Goal: Navigation & Orientation: Find specific page/section

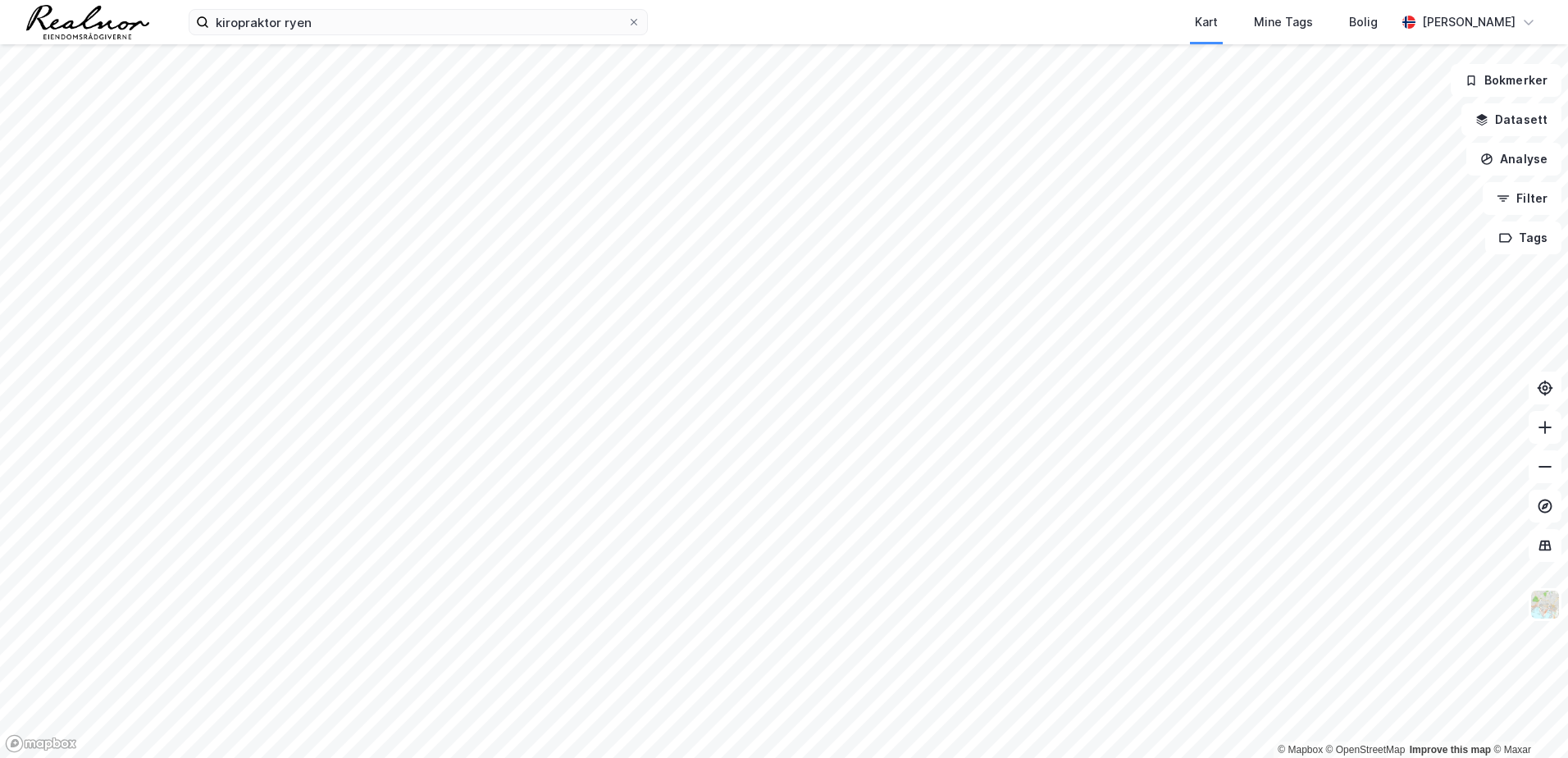
click at [844, 28] on div "Kart Mine Tags Bolig" at bounding box center [1061, 22] width 669 height 44
click at [637, 20] on icon at bounding box center [634, 22] width 10 height 10
click at [627, 20] on input "kiropraktor ryen" at bounding box center [418, 22] width 418 height 25
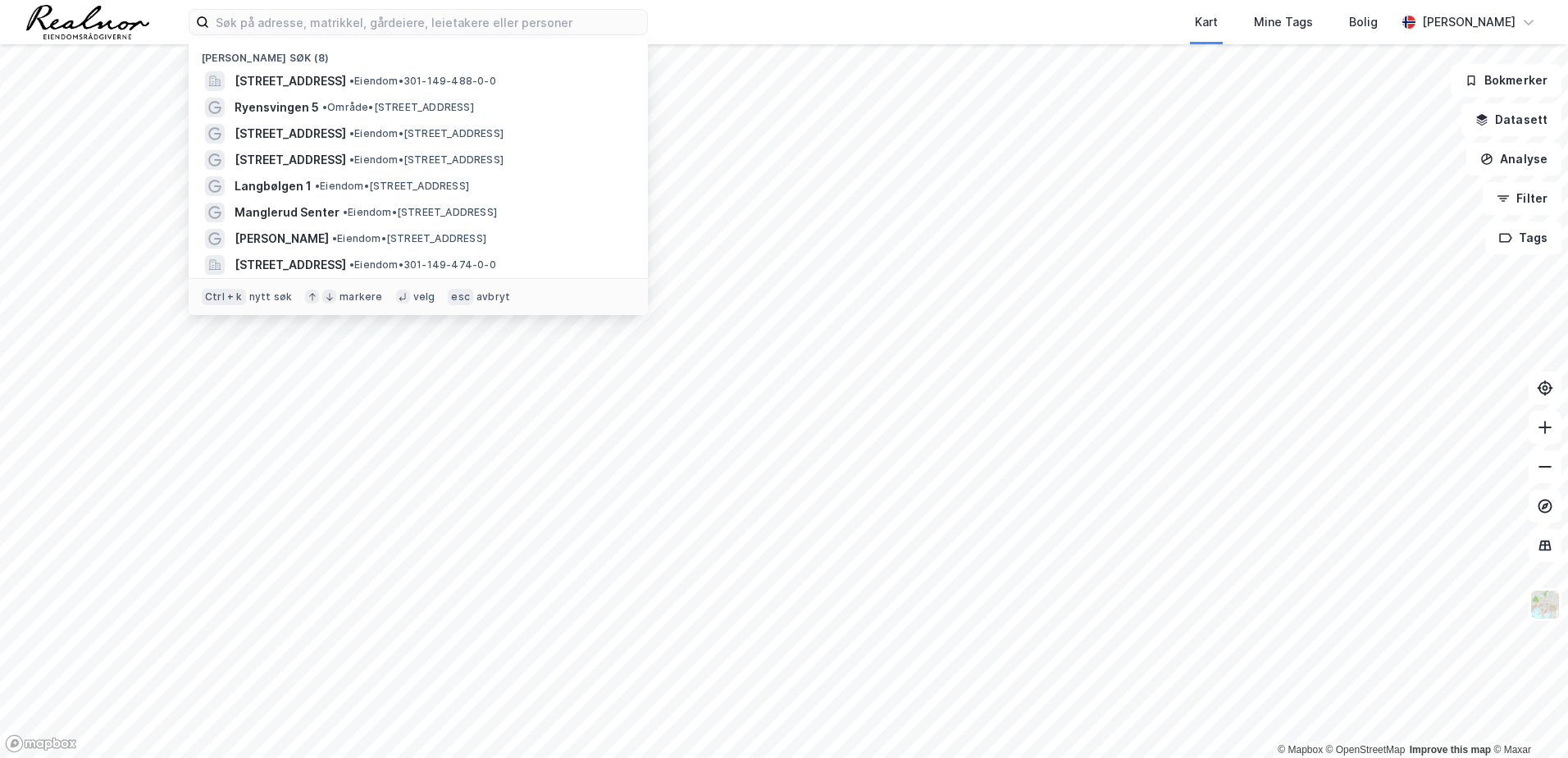
click at [744, 20] on div "Kart Mine Tags Bolig" at bounding box center [1061, 22] width 669 height 44
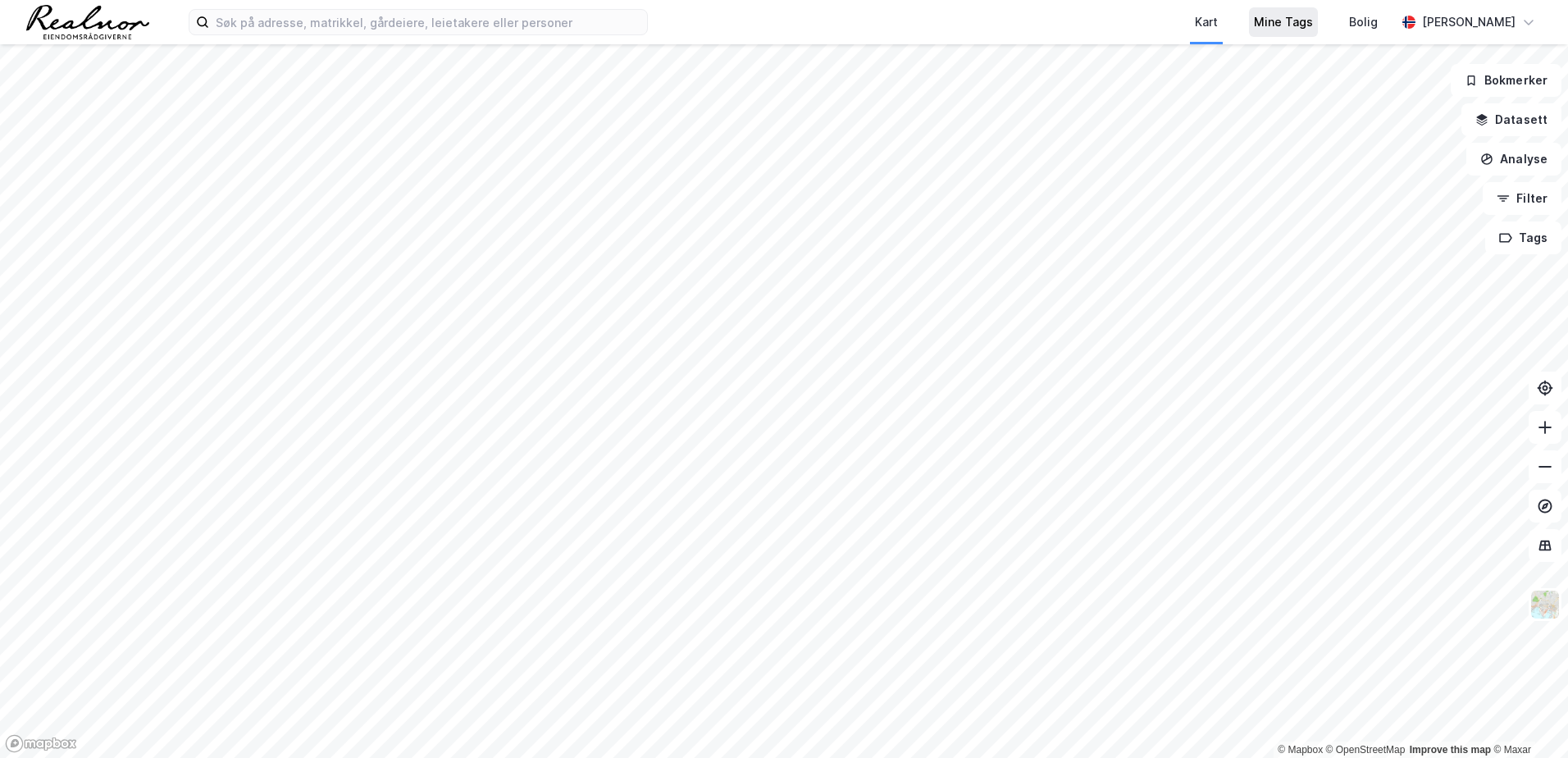
click at [1311, 33] on div "Mine Tags" at bounding box center [1283, 22] width 69 height 30
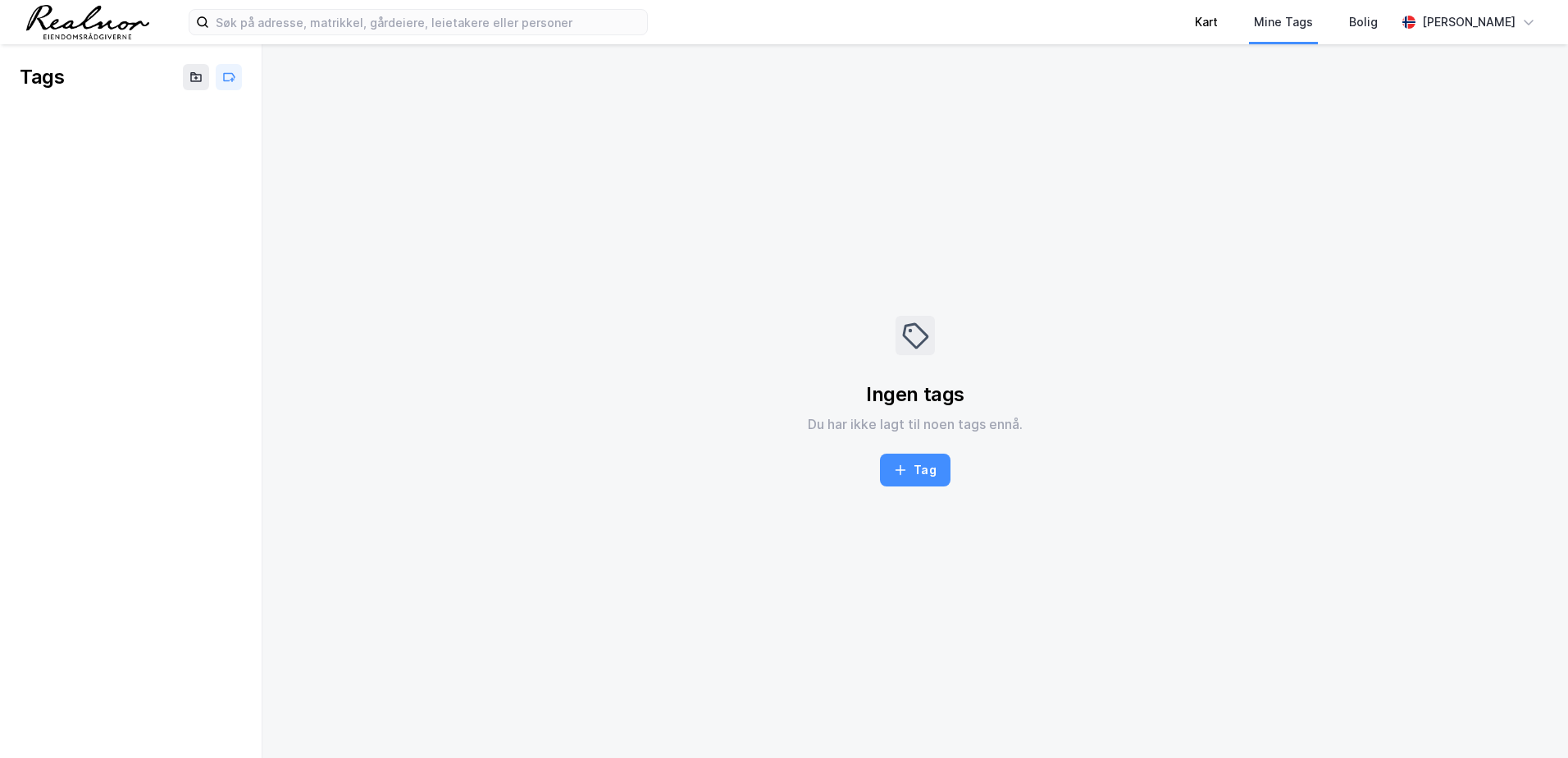
drag, startPoint x: 1245, startPoint y: 26, endPoint x: 1226, endPoint y: 28, distance: 19.1
click at [1236, 26] on div "Kart" at bounding box center [1207, 22] width 59 height 44
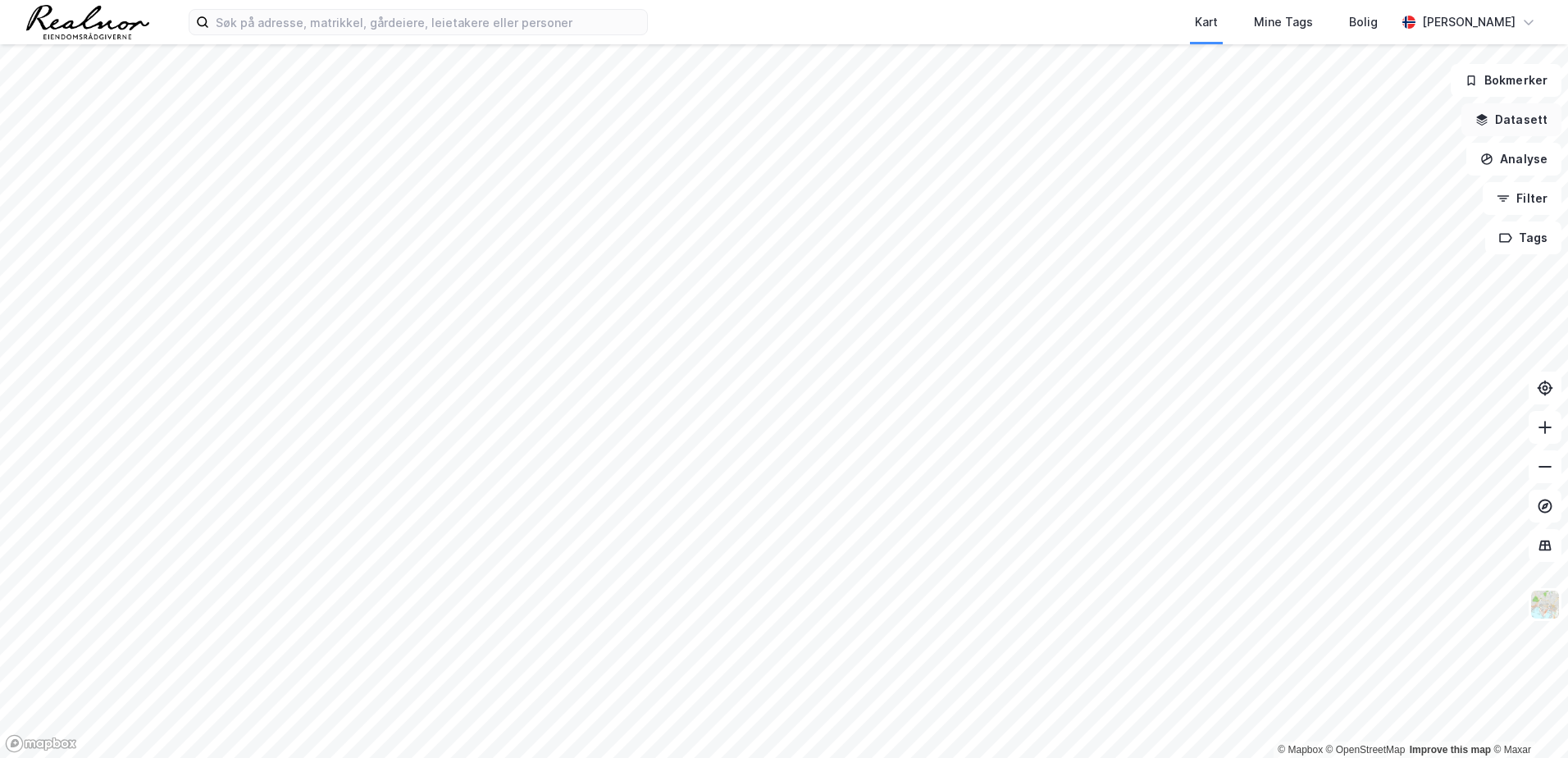
click at [1513, 119] on button "Datasett" at bounding box center [1511, 119] width 100 height 32
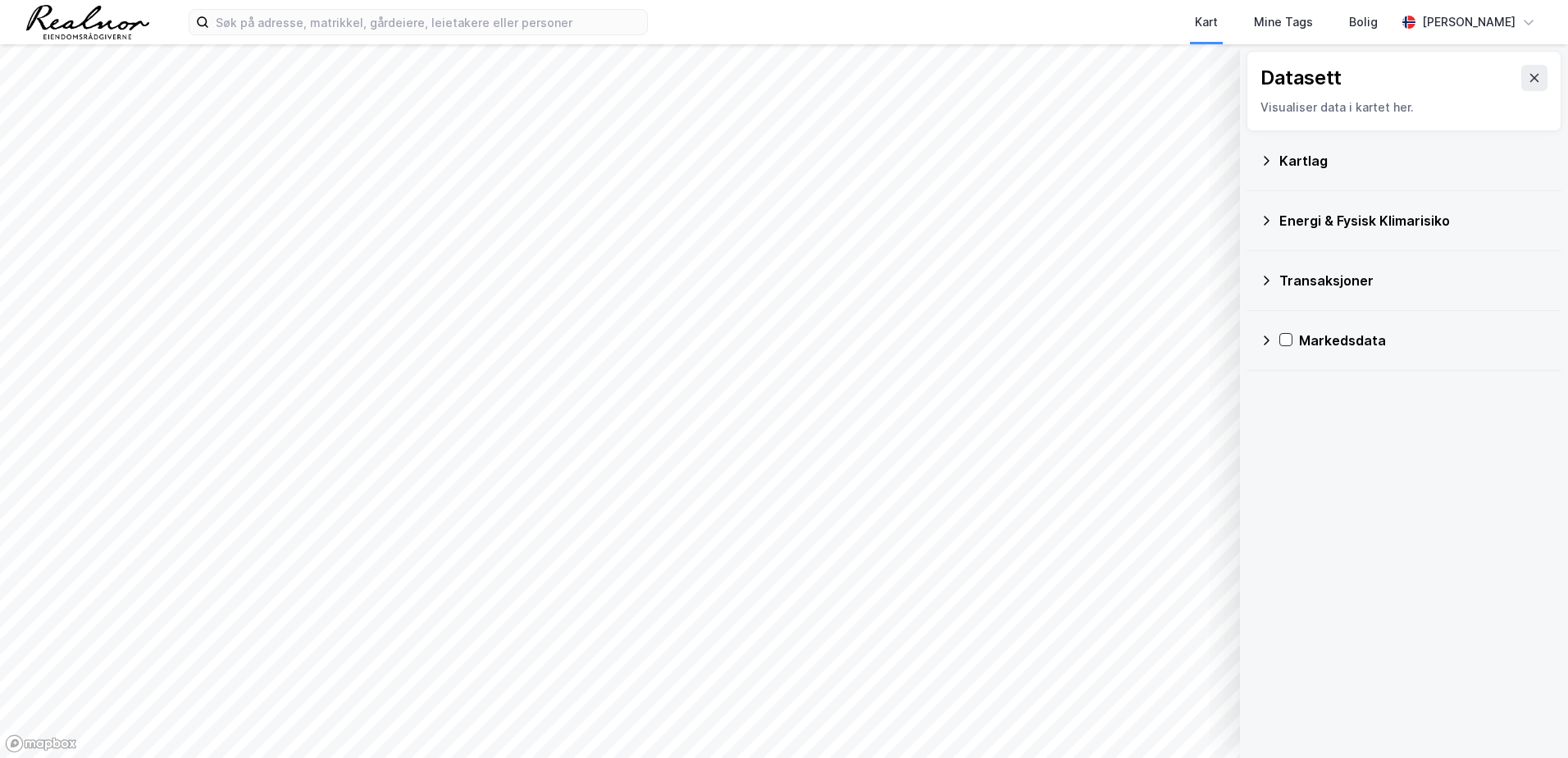
click at [1322, 168] on div "Kartlag" at bounding box center [1413, 161] width 269 height 20
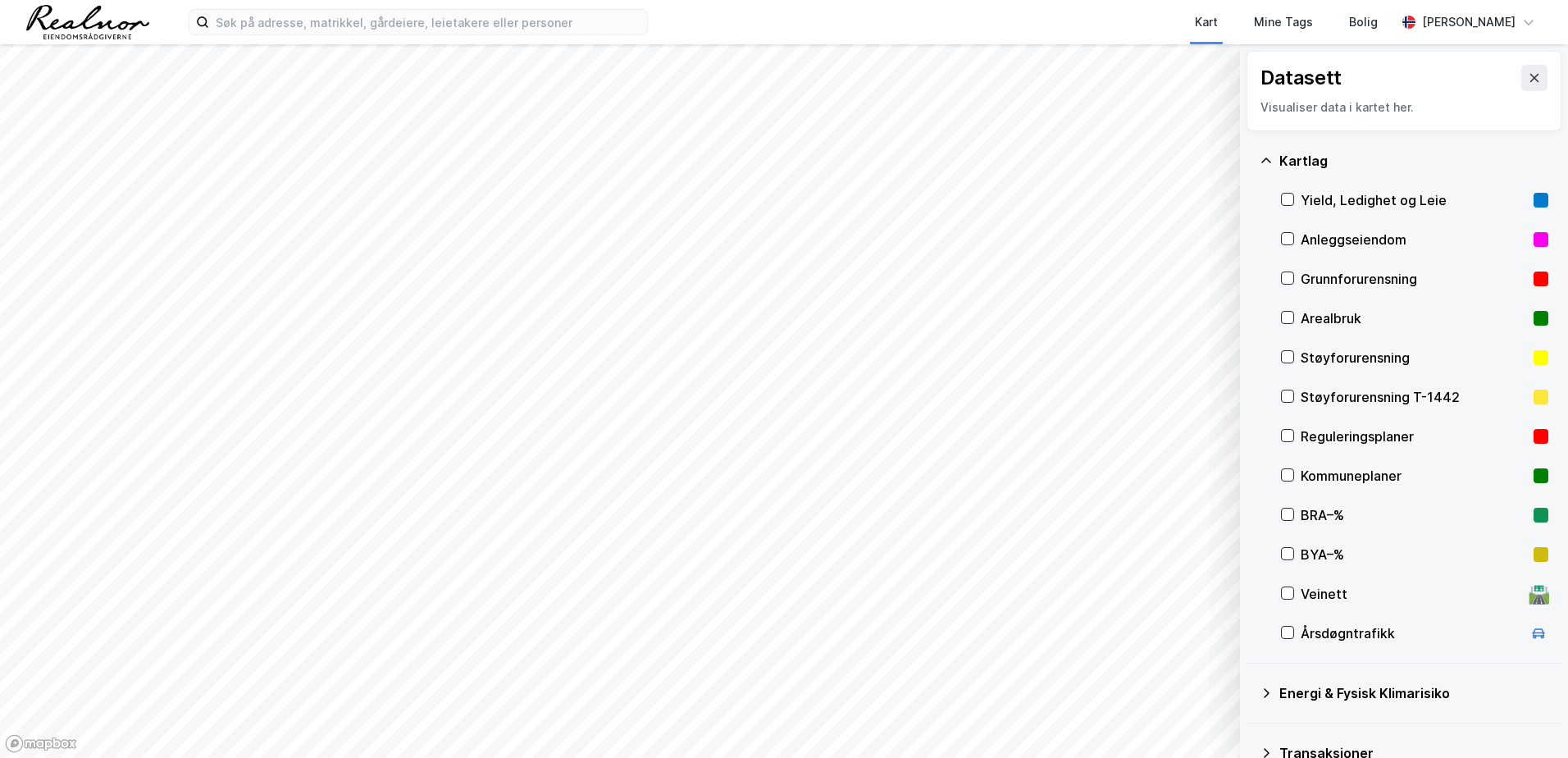
click at [1269, 164] on icon at bounding box center [1266, 161] width 13 height 13
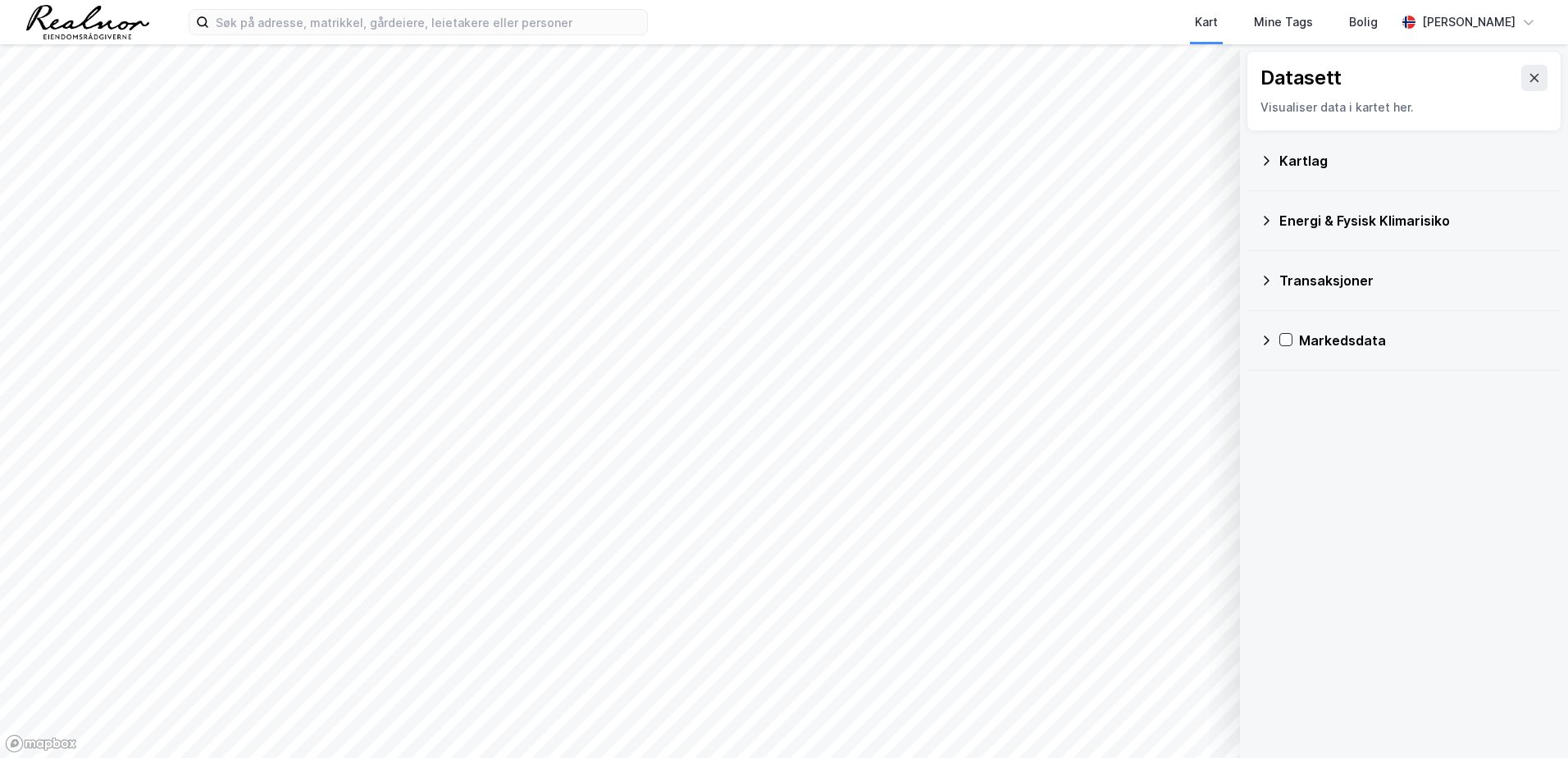
click at [1338, 144] on div "Kartlag" at bounding box center [1404, 161] width 289 height 39
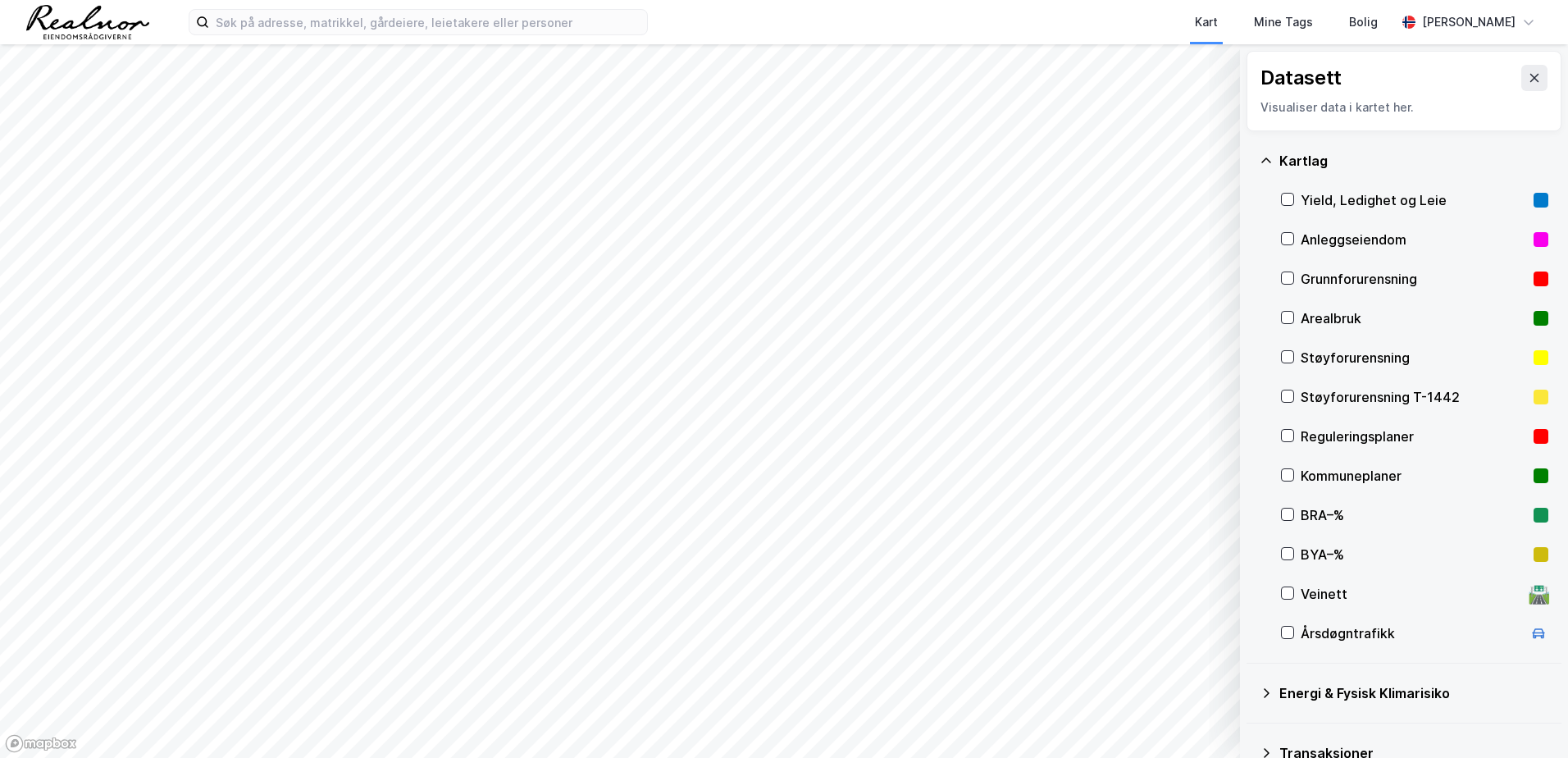
click at [1296, 173] on div "Kartlag" at bounding box center [1404, 161] width 289 height 39
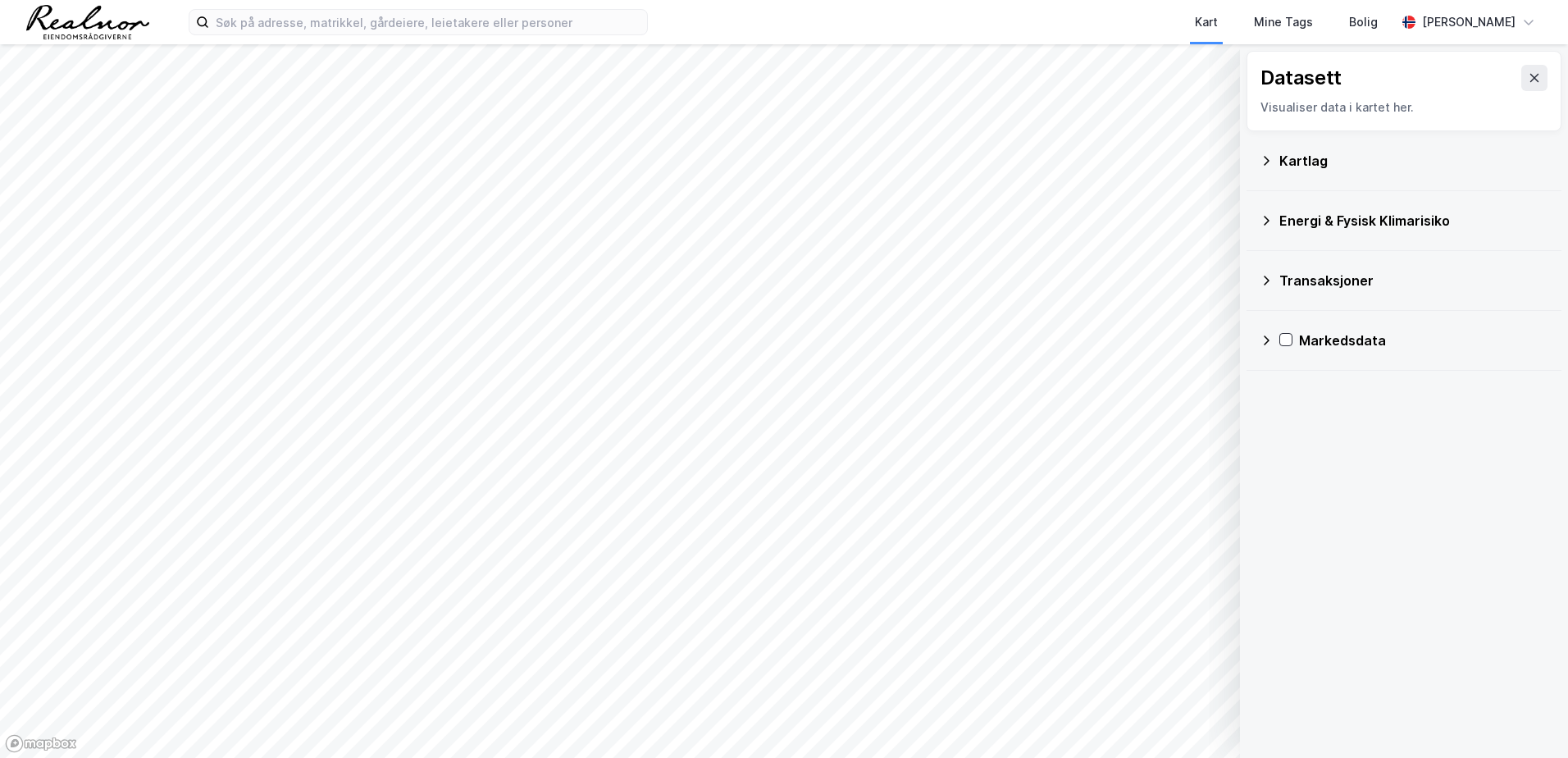
click at [1279, 214] on div "Energi & Fysisk Klimarisiko" at bounding box center [1413, 220] width 269 height 20
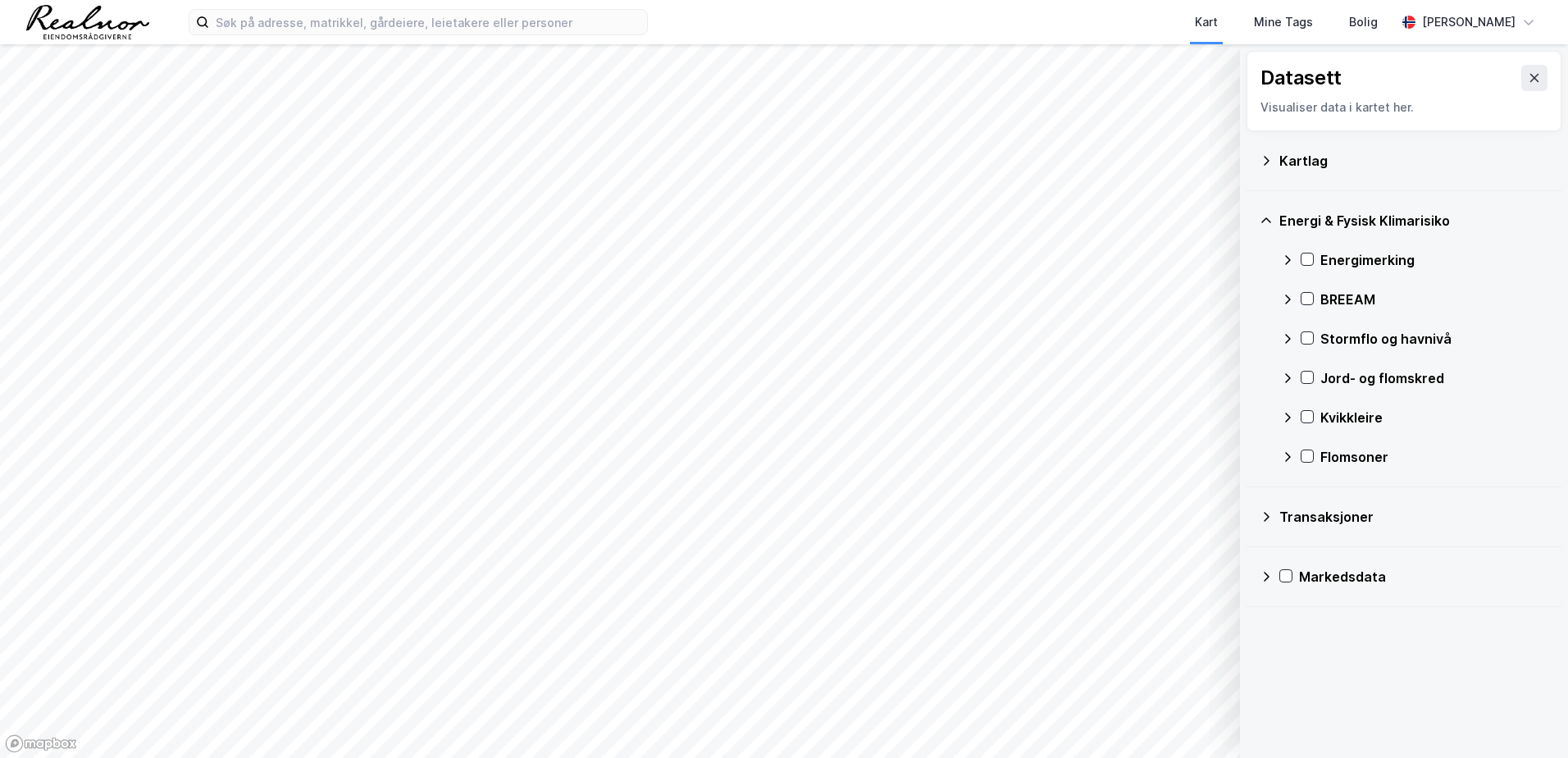
click at [1278, 216] on div "Energi & Fysisk Klimarisiko" at bounding box center [1404, 220] width 289 height 39
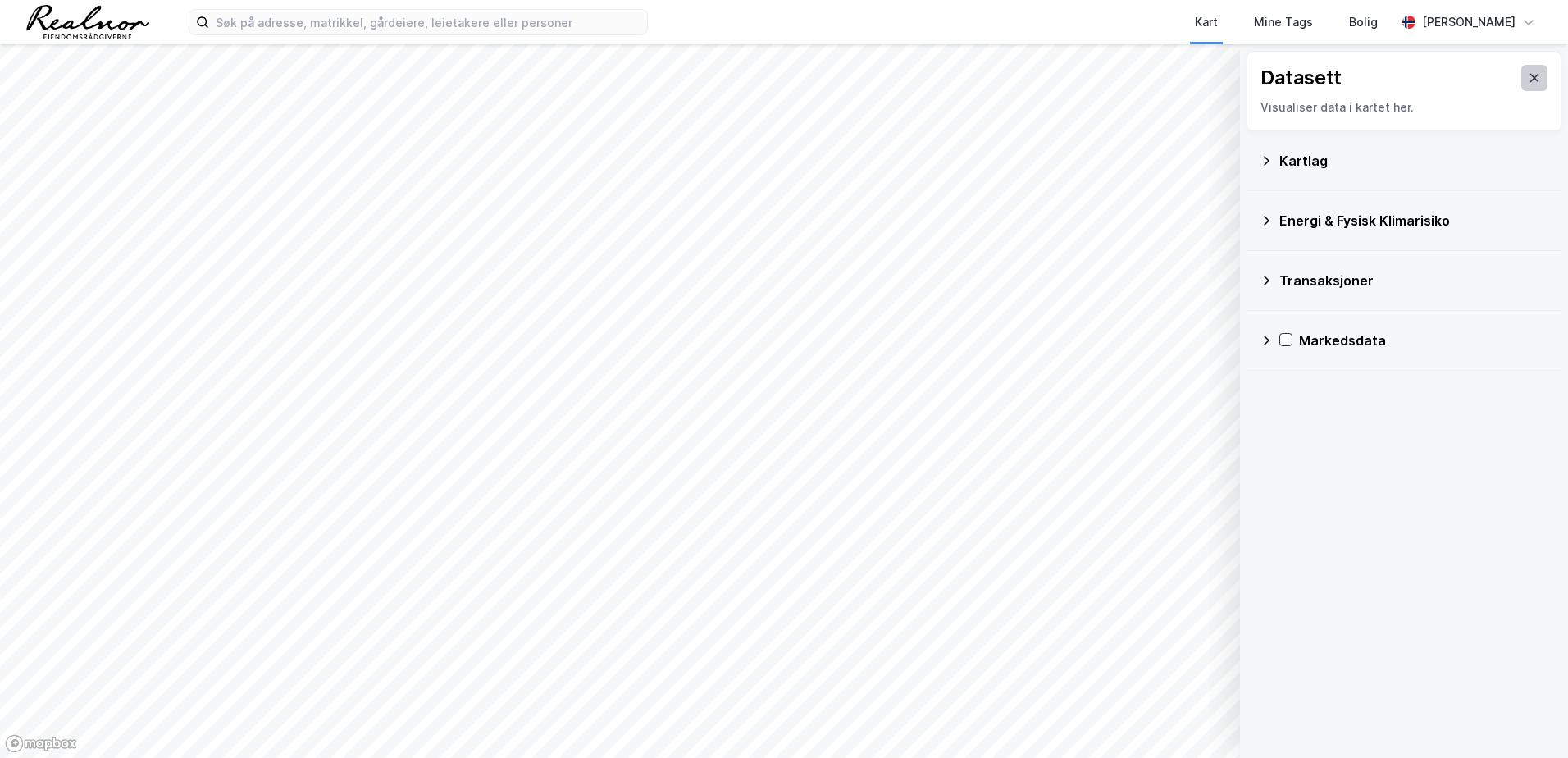
click at [1530, 79] on icon at bounding box center [1534, 77] width 9 height 9
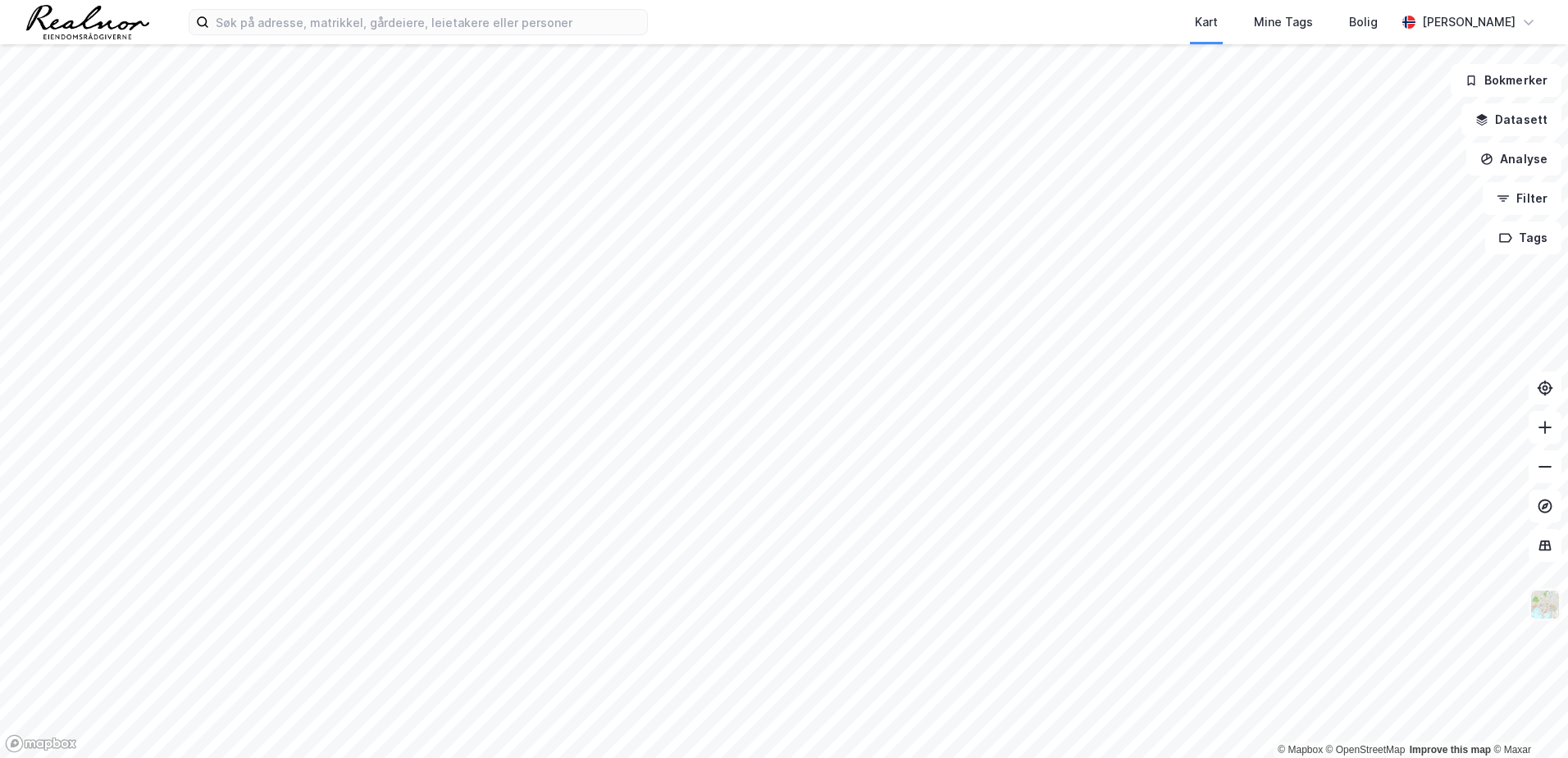
click at [1542, 614] on img at bounding box center [1545, 604] width 32 height 32
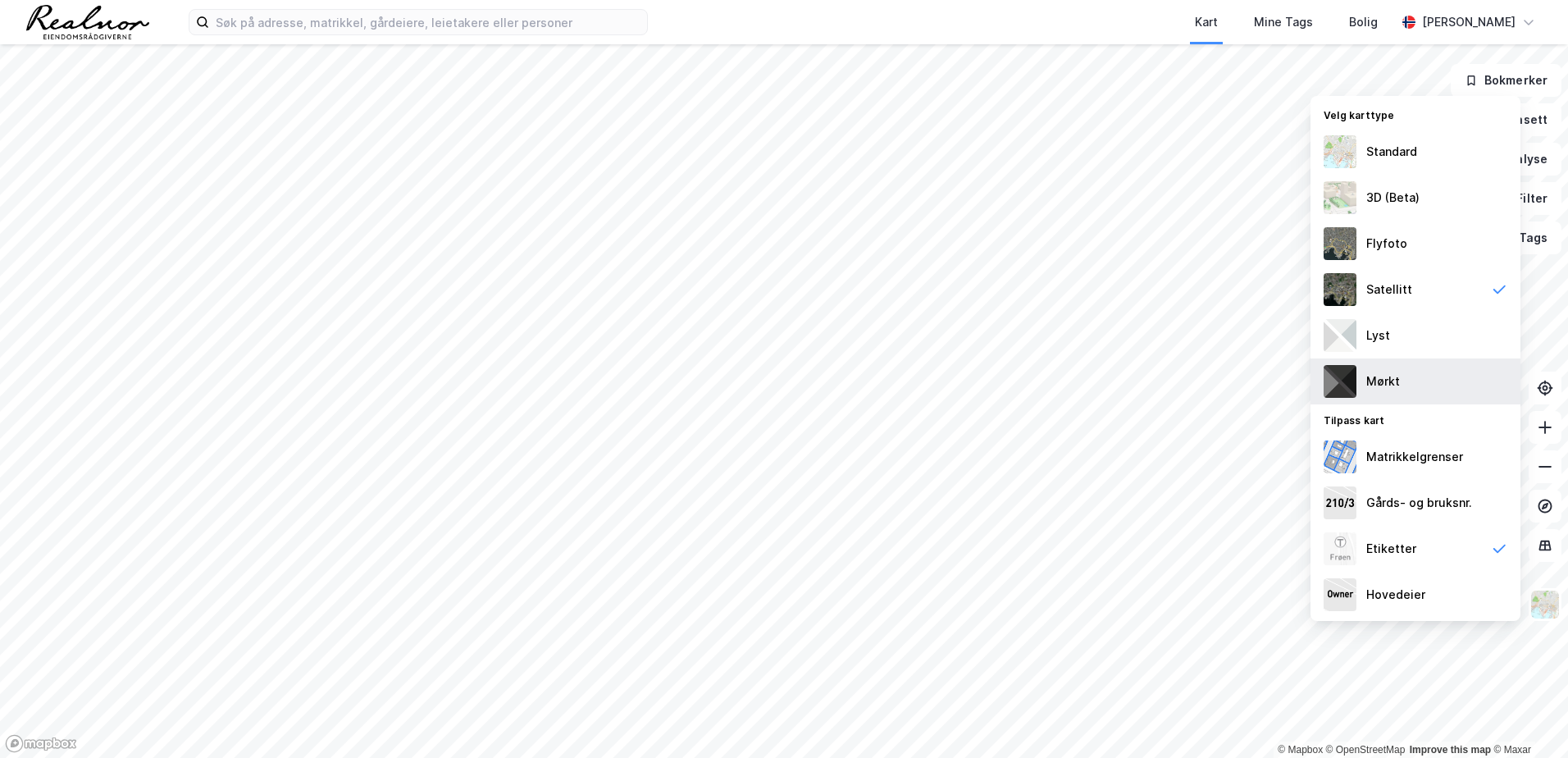
click at [1408, 385] on div "Mørkt" at bounding box center [1416, 381] width 210 height 46
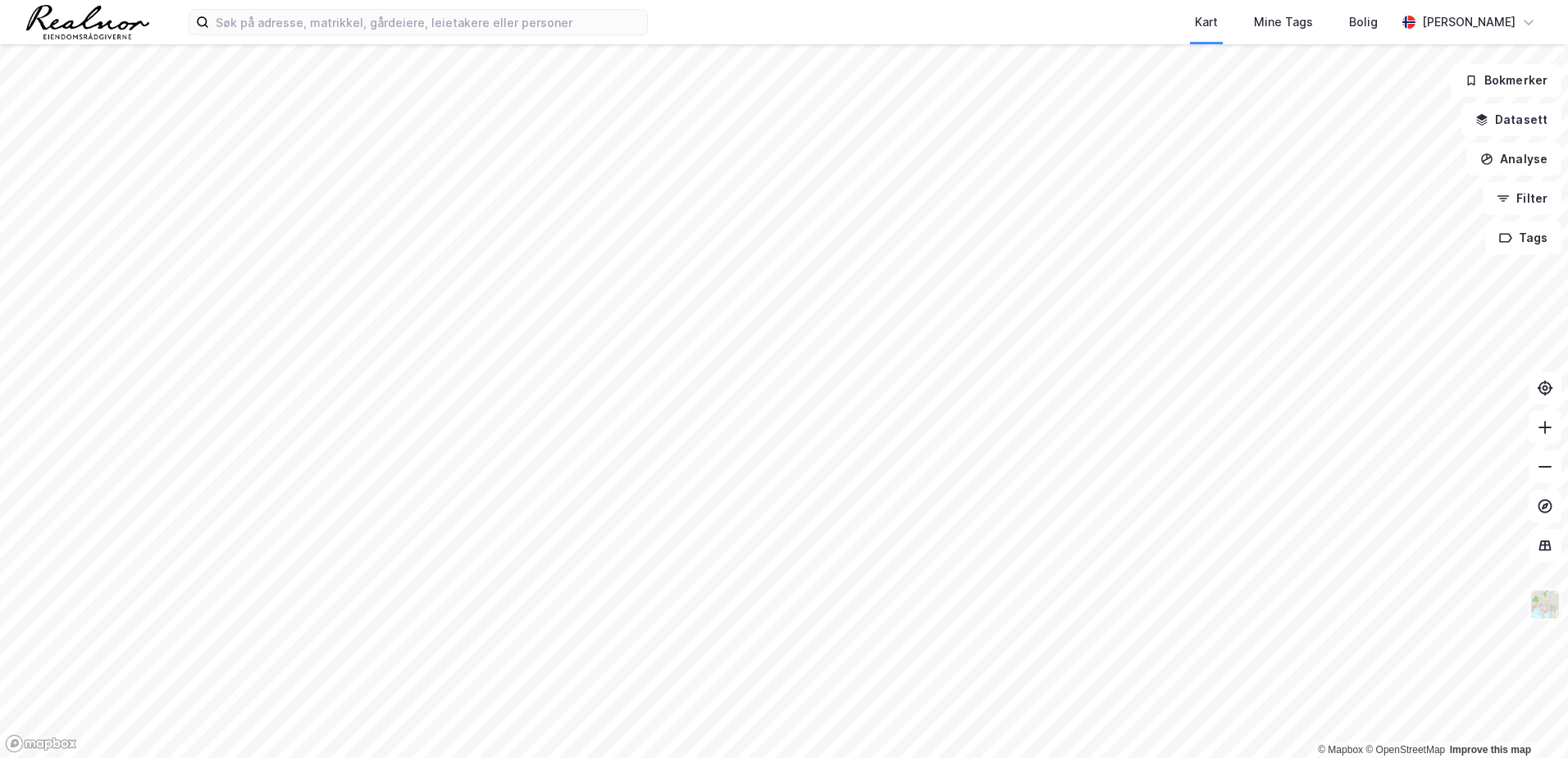
click at [1541, 616] on img at bounding box center [1545, 604] width 32 height 32
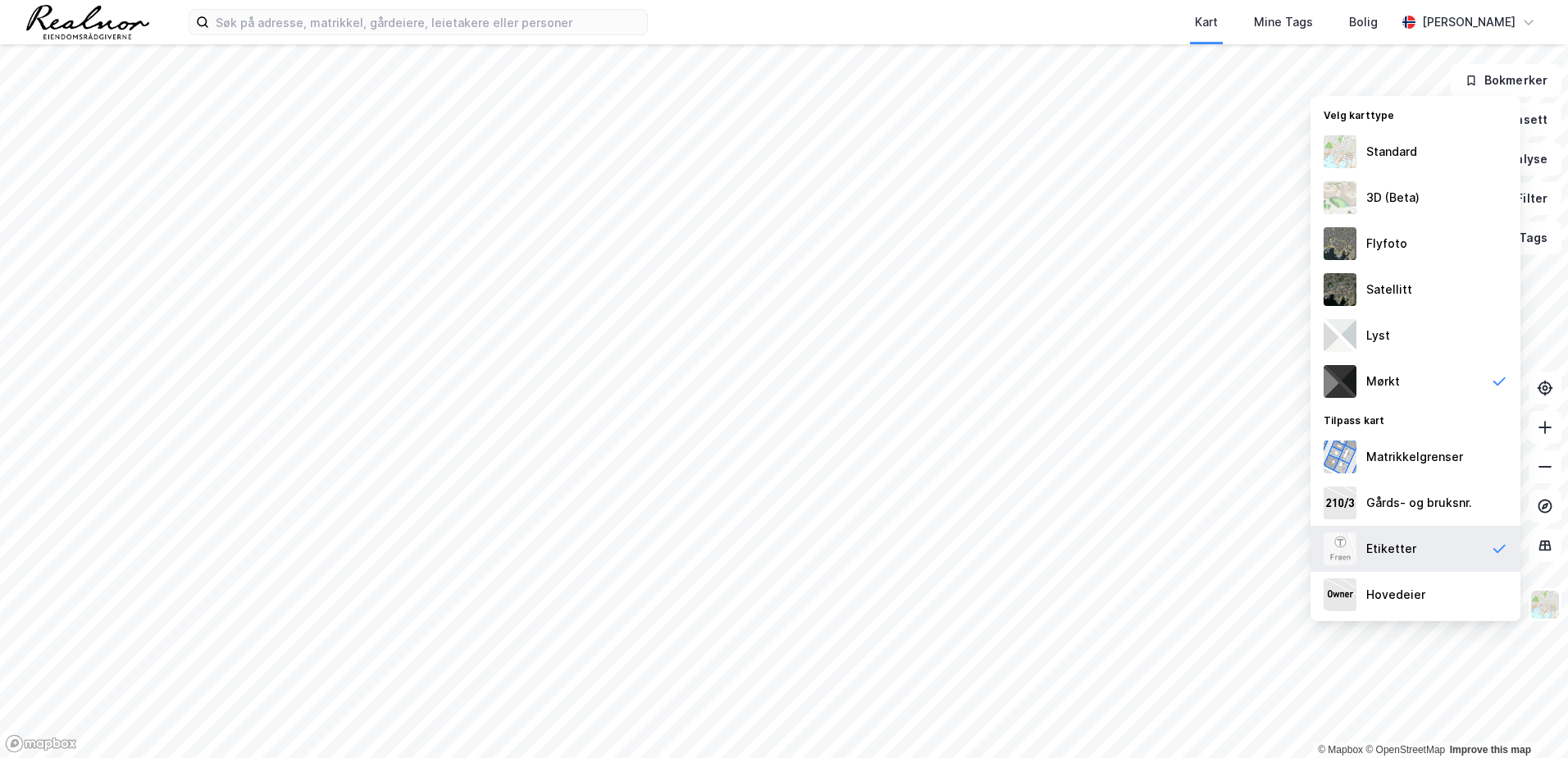
click at [1487, 551] on div "Etiketter" at bounding box center [1416, 549] width 210 height 46
click at [1452, 456] on div "Matrikkelgrenser" at bounding box center [1414, 456] width 97 height 20
click at [1434, 502] on div "Gårds- og bruksnr." at bounding box center [1419, 502] width 106 height 20
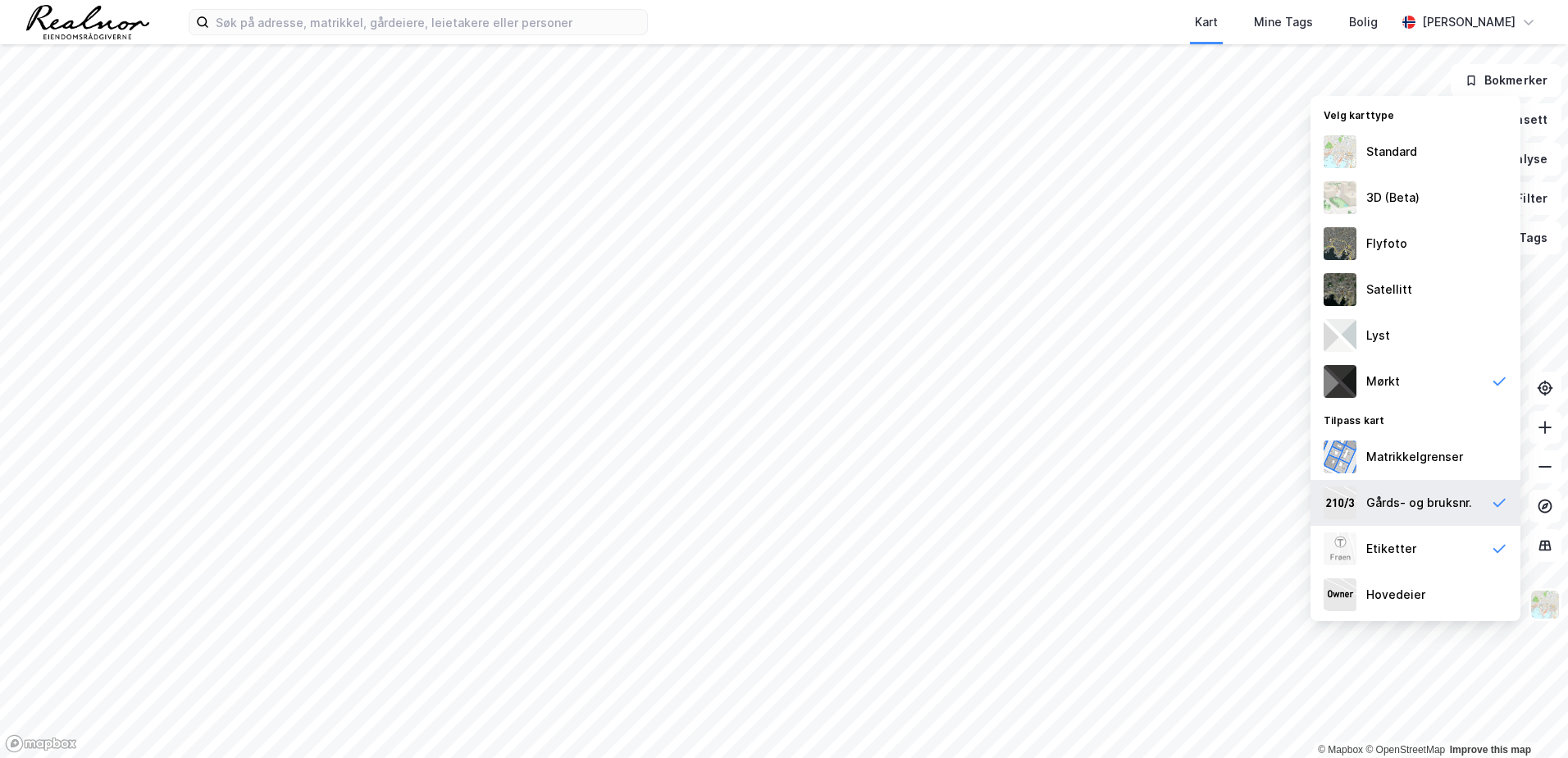
click at [1434, 502] on div "Gårds- og bruksnr." at bounding box center [1419, 502] width 106 height 20
click at [1414, 541] on div "Etiketter" at bounding box center [1416, 549] width 210 height 46
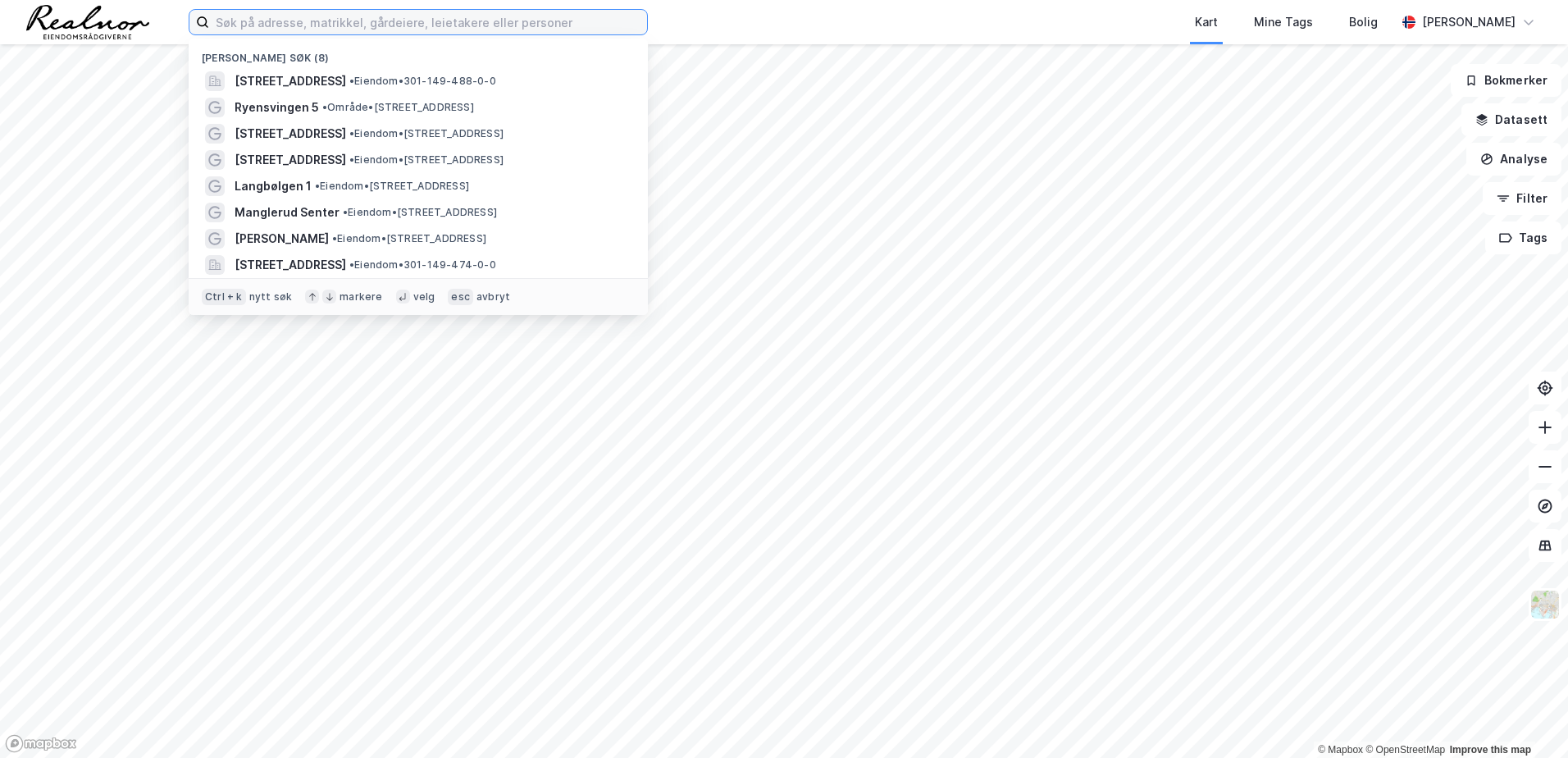
click at [430, 30] on input at bounding box center [428, 22] width 438 height 25
